Goal: Information Seeking & Learning: Learn about a topic

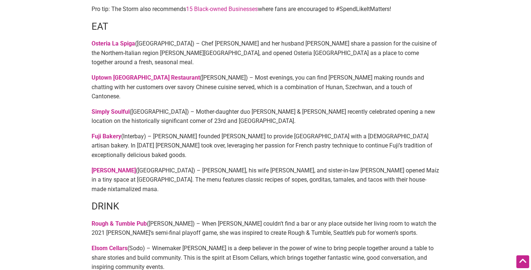
scroll to position [292, 0]
click at [113, 166] on strong "[PERSON_NAME]" at bounding box center [114, 169] width 44 height 7
click at [117, 108] on strong "Simply Soulful" at bounding box center [111, 111] width 38 height 7
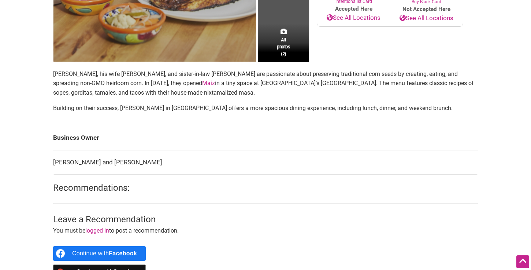
scroll to position [221, 0]
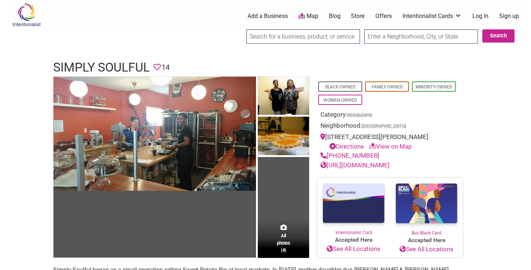
click at [390, 168] on link "http://www.simplysoulfulcafe.com/" at bounding box center [354, 164] width 69 height 7
